Goal: Complete application form

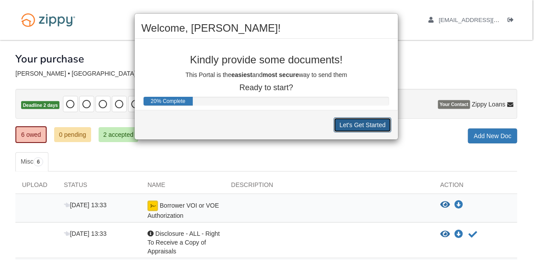
click at [346, 127] on button "Let's Get Started" at bounding box center [363, 125] width 58 height 15
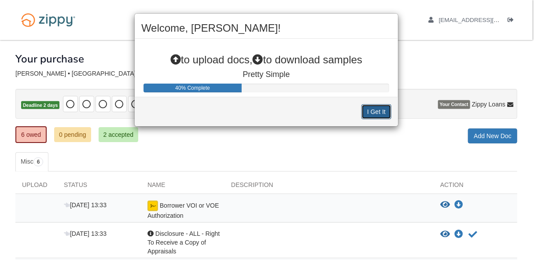
click at [371, 109] on button "I Get It" at bounding box center [376, 111] width 30 height 15
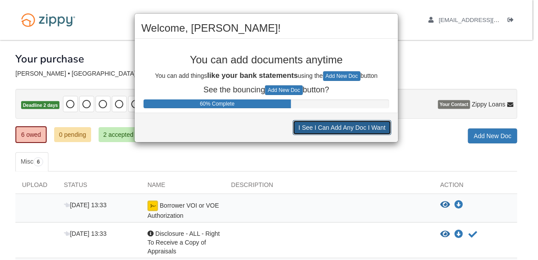
click at [344, 130] on button "I See I Can Add Any Doc I Want" at bounding box center [342, 127] width 99 height 15
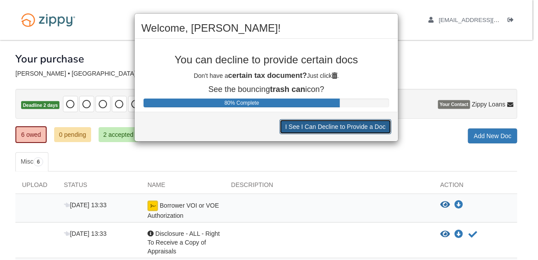
click at [345, 130] on button "I See I Can Decline to Provide a Doc" at bounding box center [336, 126] width 112 height 15
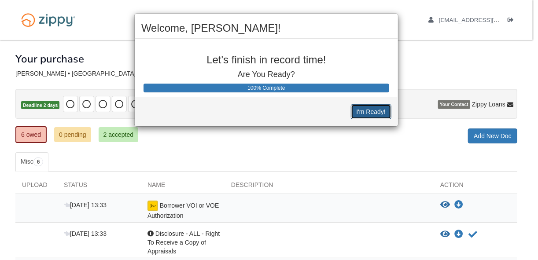
click at [360, 114] on button "I'm Ready!" at bounding box center [371, 111] width 41 height 15
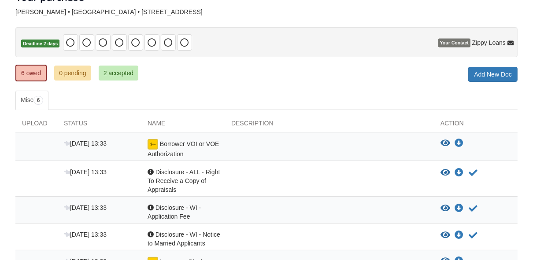
scroll to position [70, 0]
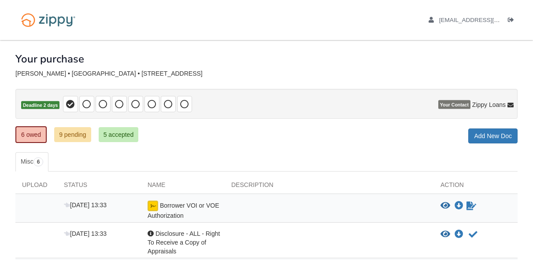
scroll to position [70, 0]
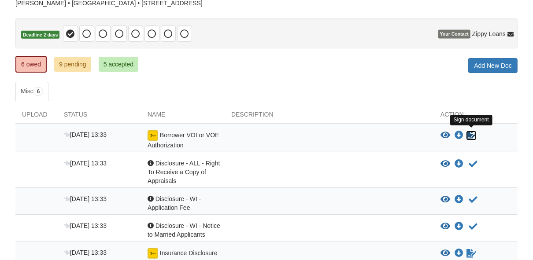
click at [473, 132] on icon "Sign Form" at bounding box center [471, 135] width 10 height 9
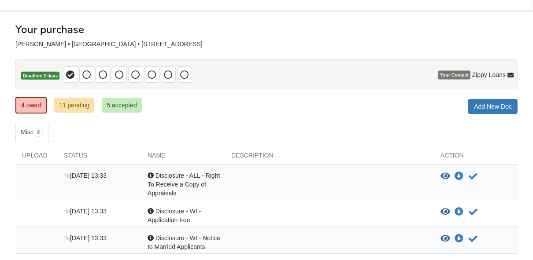
scroll to position [15, 0]
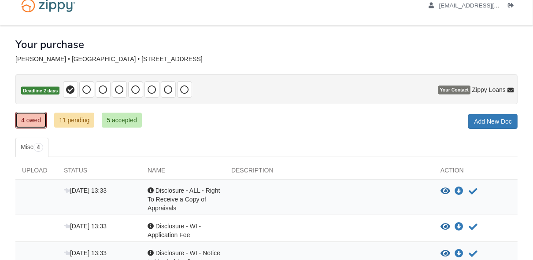
click at [35, 121] on link "4 owed" at bounding box center [30, 120] width 31 height 17
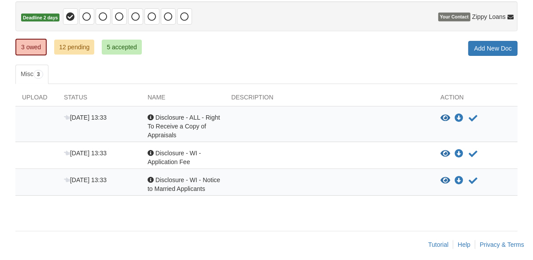
scroll to position [92, 0]
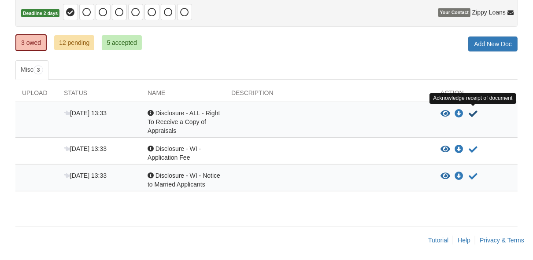
click at [474, 114] on icon "Acknowledge receipt of document" at bounding box center [472, 114] width 9 height 9
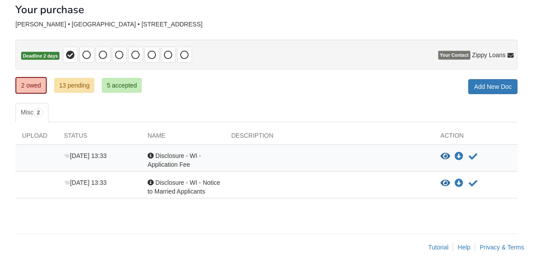
scroll to position [56, 0]
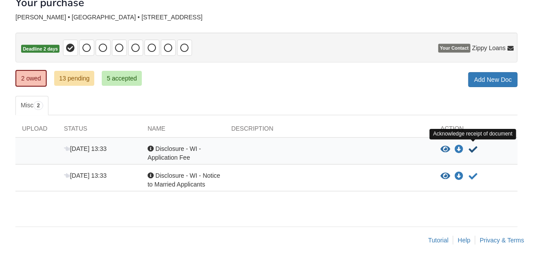
click at [473, 147] on icon "Acknowledge receipt of document" at bounding box center [472, 149] width 9 height 9
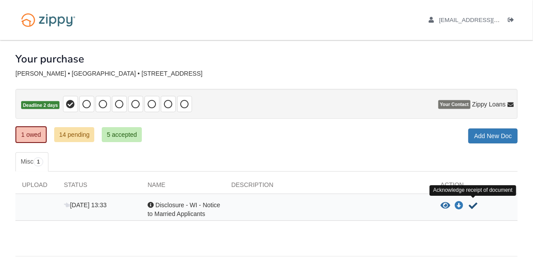
click at [472, 205] on icon "Acknowledge receipt of document" at bounding box center [472, 206] width 9 height 9
